Goal: Transaction & Acquisition: Register for event/course

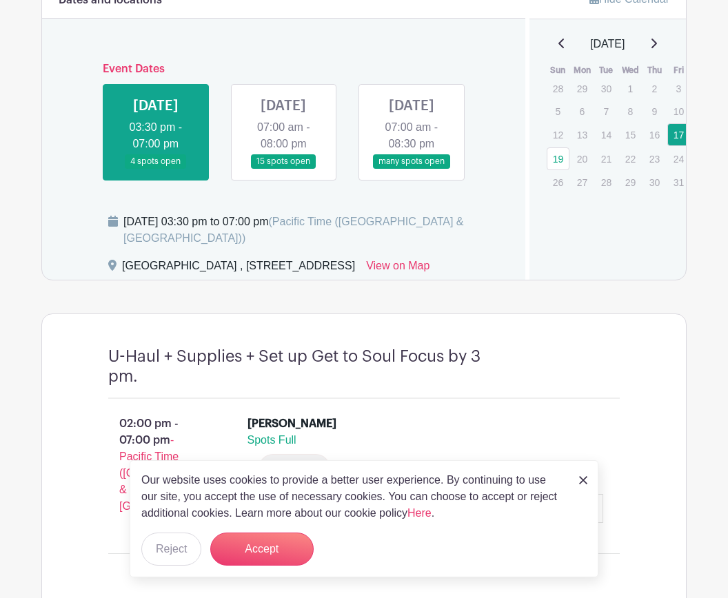
scroll to position [582, 0]
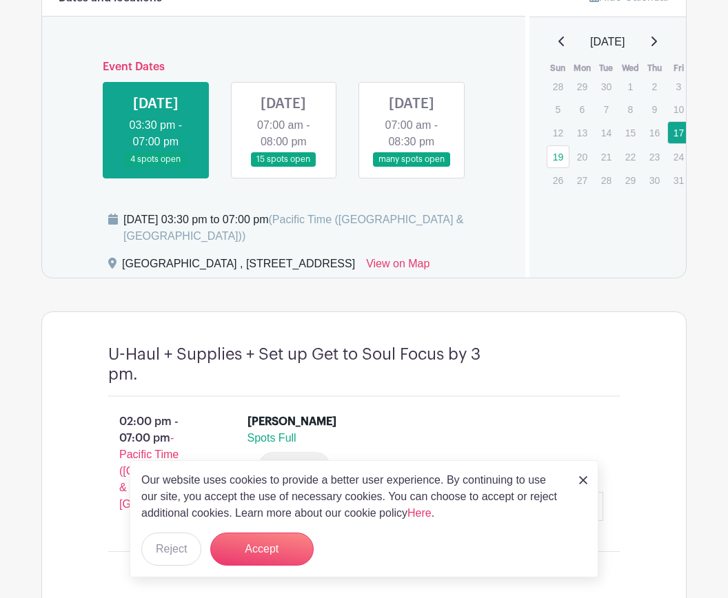
click at [283, 167] on link at bounding box center [283, 167] width 0 height 0
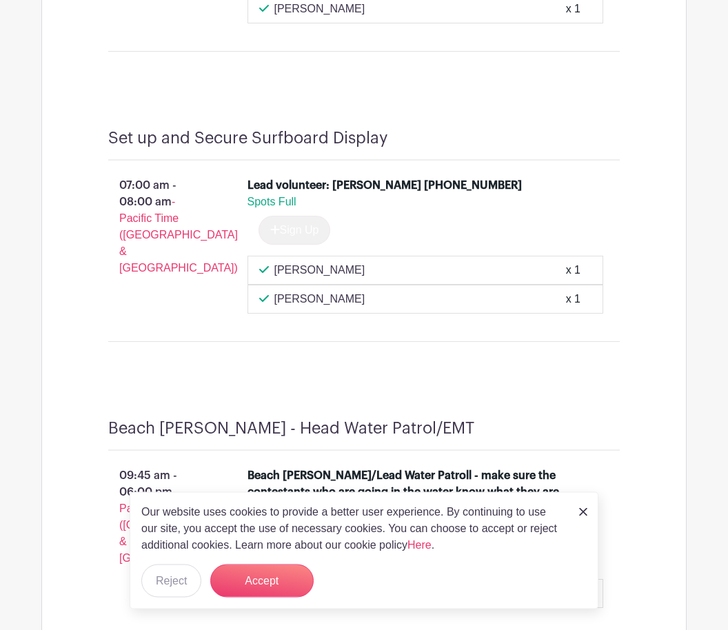
scroll to position [1190, 0]
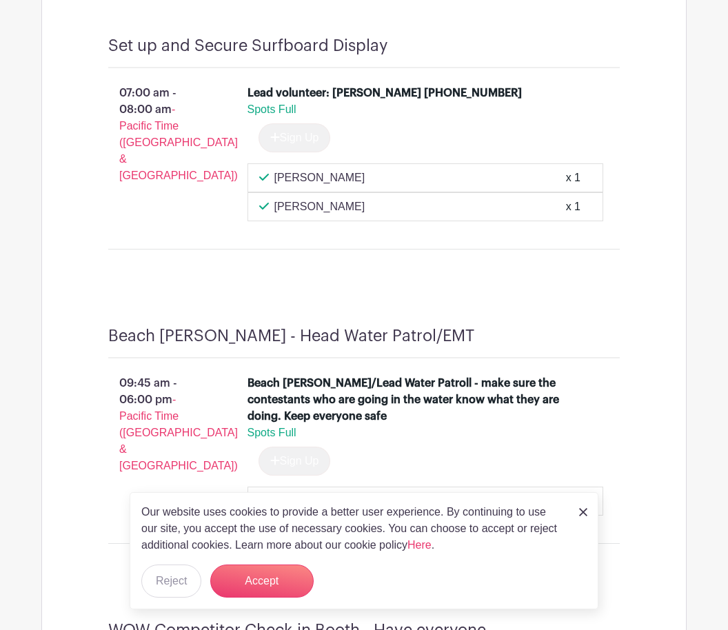
click at [263, 598] on button "Accept" at bounding box center [261, 581] width 103 height 33
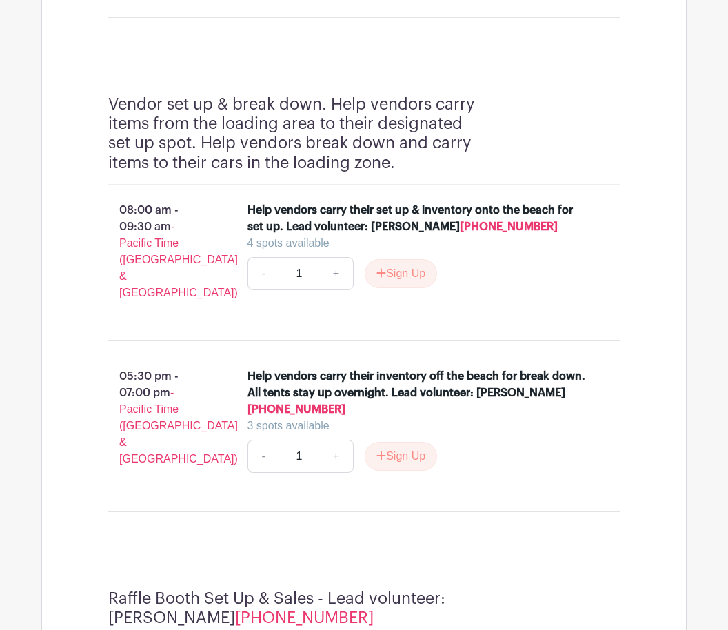
scroll to position [4300, 0]
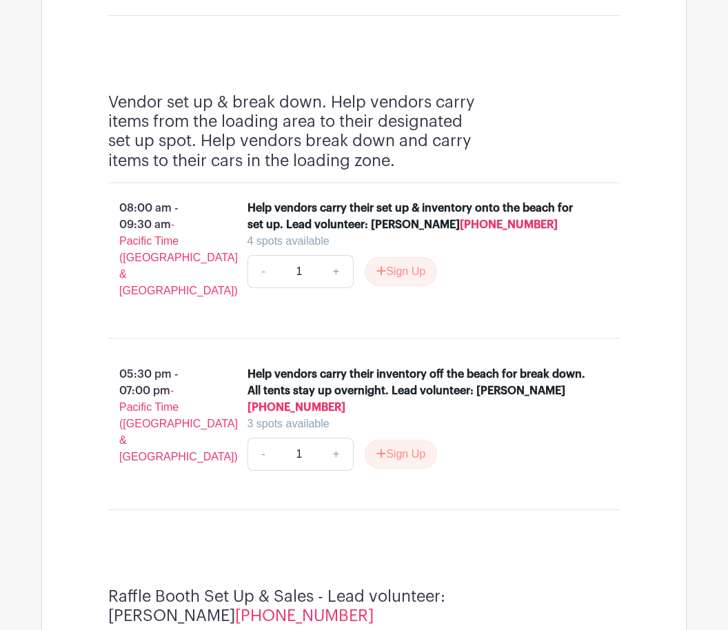
click at [399, 287] on button "Sign Up" at bounding box center [401, 272] width 72 height 29
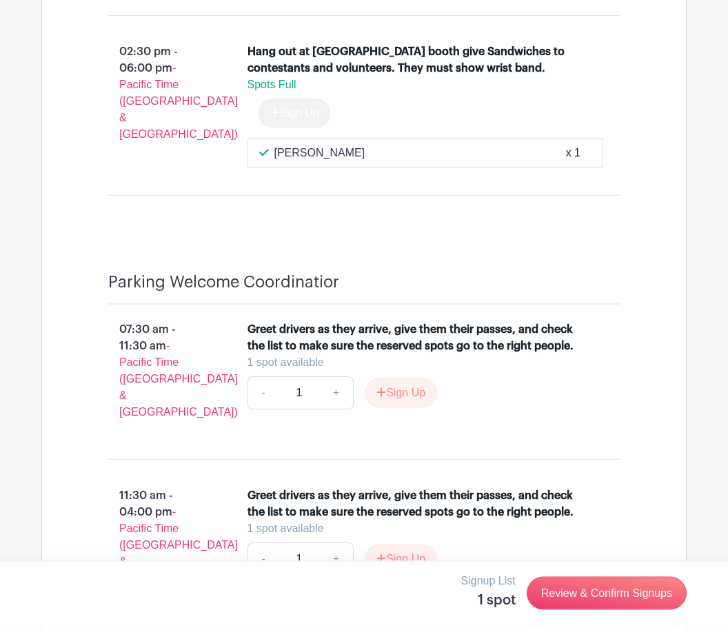
scroll to position [6483, 0]
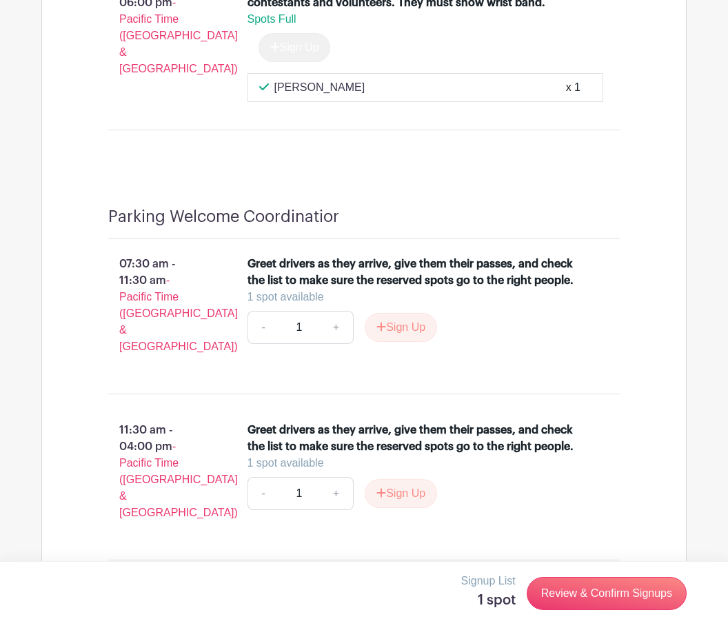
click at [595, 598] on link "Review & Confirm Signups" at bounding box center [607, 593] width 160 height 33
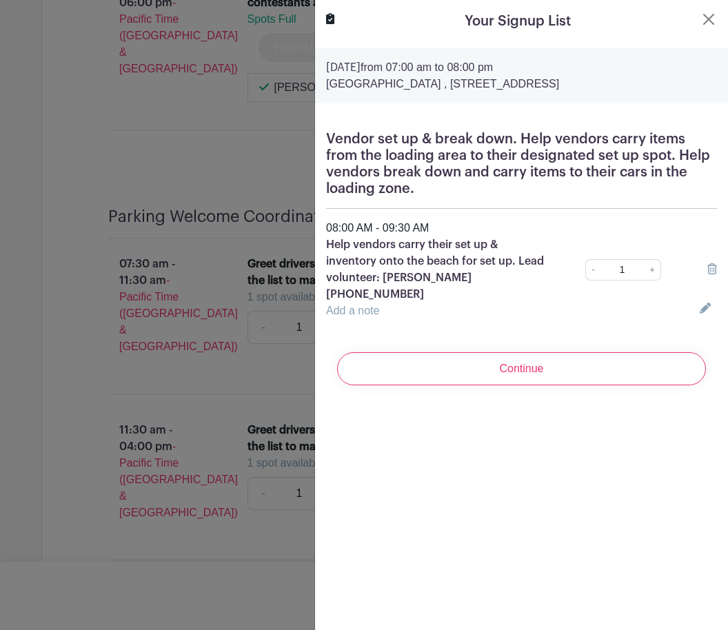
click at [498, 352] on input "Continue" at bounding box center [521, 368] width 369 height 33
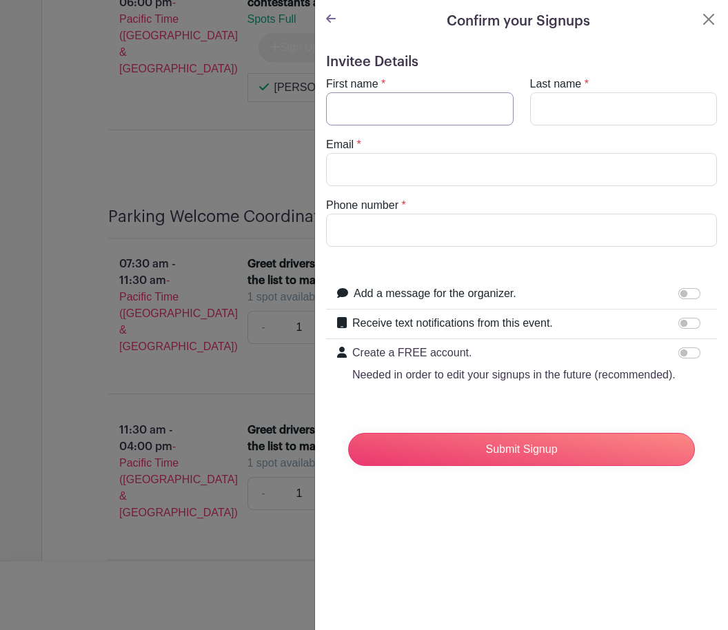
click at [360, 101] on input "First name" at bounding box center [420, 108] width 188 height 33
type input "[PERSON_NAME]"
type input "[EMAIL_ADDRESS][DOMAIN_NAME]"
type input "4088325490"
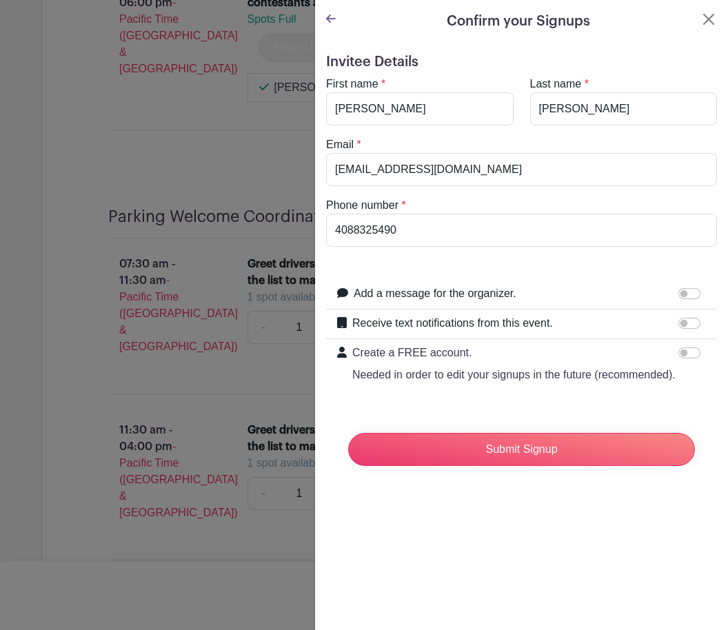
click at [691, 320] on input "Receive text notifications from this event." at bounding box center [689, 323] width 22 height 11
checkbox input "true"
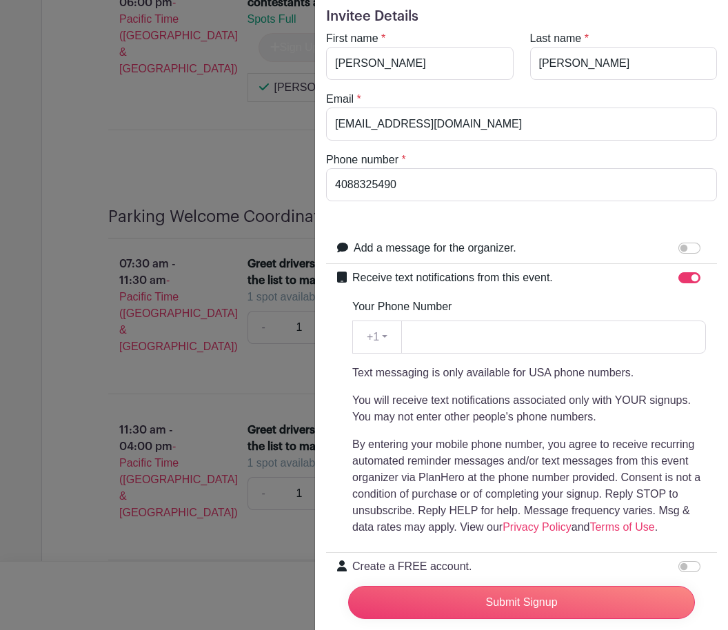
scroll to position [45, 0]
click at [499, 598] on input "Submit Signup" at bounding box center [521, 602] width 347 height 33
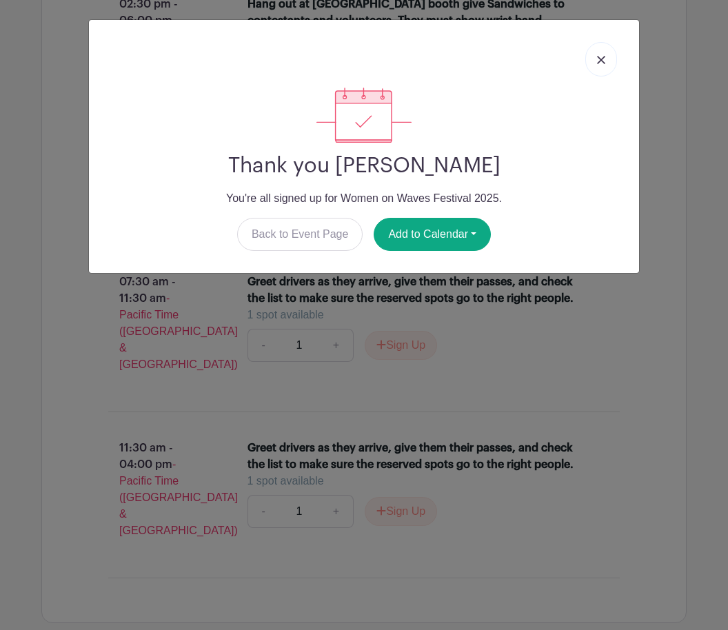
click at [447, 223] on button "Add to Calendar" at bounding box center [432, 234] width 117 height 33
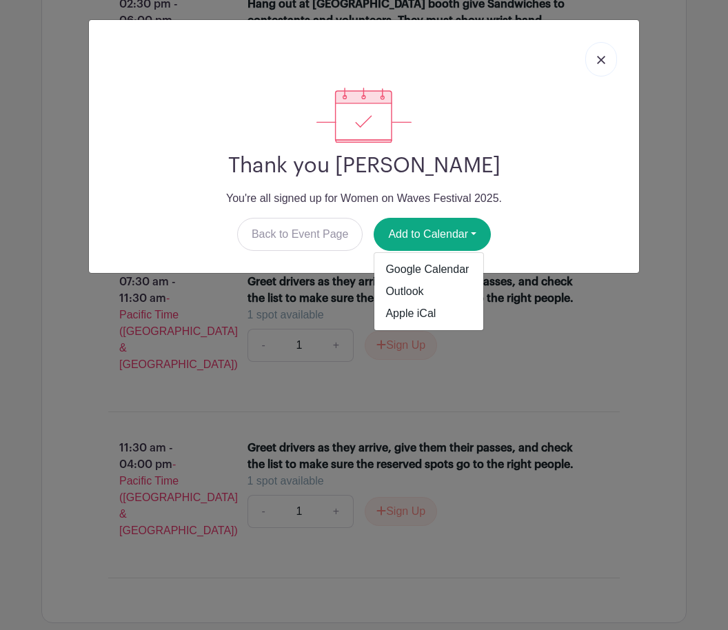
click at [416, 316] on link "Apple iCal" at bounding box center [428, 314] width 109 height 22
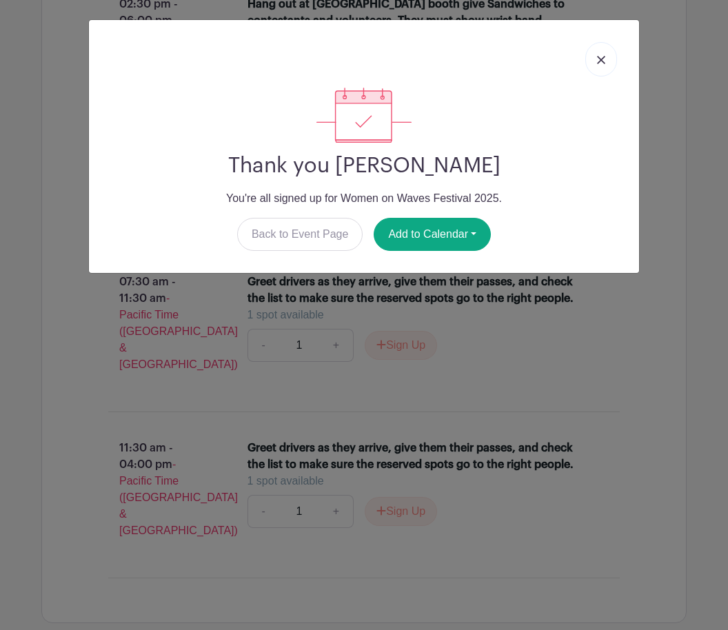
scroll to position [6507, 0]
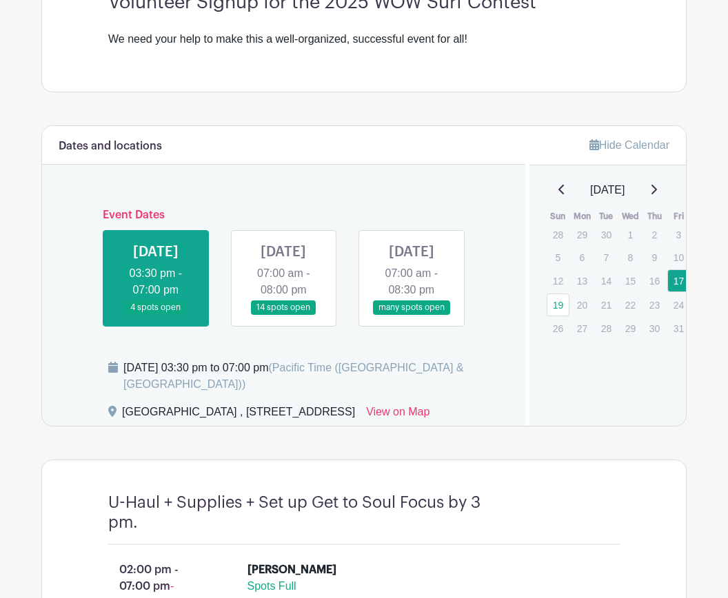
scroll to position [434, 0]
click at [283, 315] on link at bounding box center [283, 315] width 0 height 0
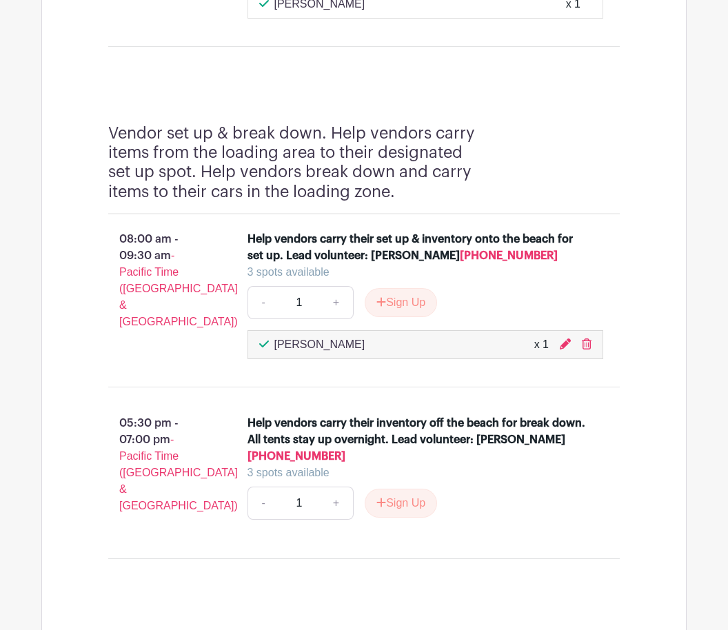
scroll to position [4272, 0]
